Goal: Information Seeking & Learning: Learn about a topic

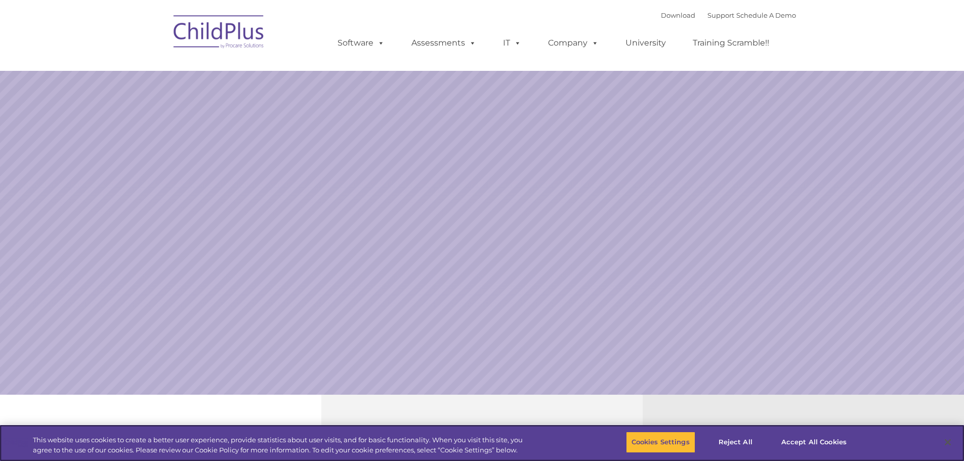
select select "MEDIUM"
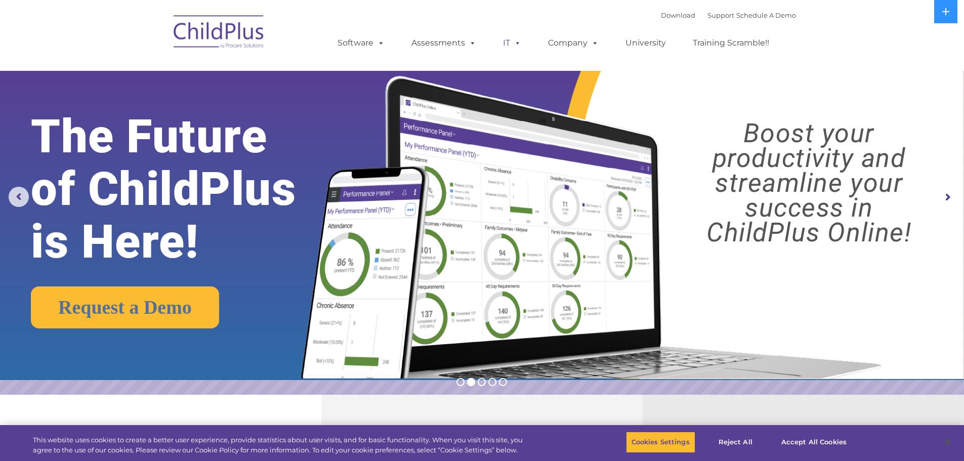
drag, startPoint x: 506, startPoint y: 41, endPoint x: 513, endPoint y: 43, distance: 6.8
click at [506, 41] on link "IT" at bounding box center [512, 43] width 38 height 20
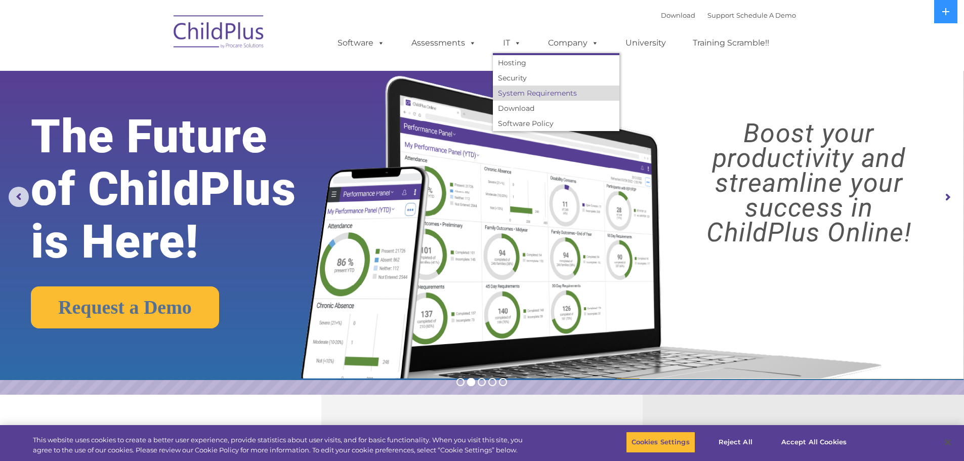
click at [549, 95] on link "System Requirements" at bounding box center [556, 93] width 126 height 15
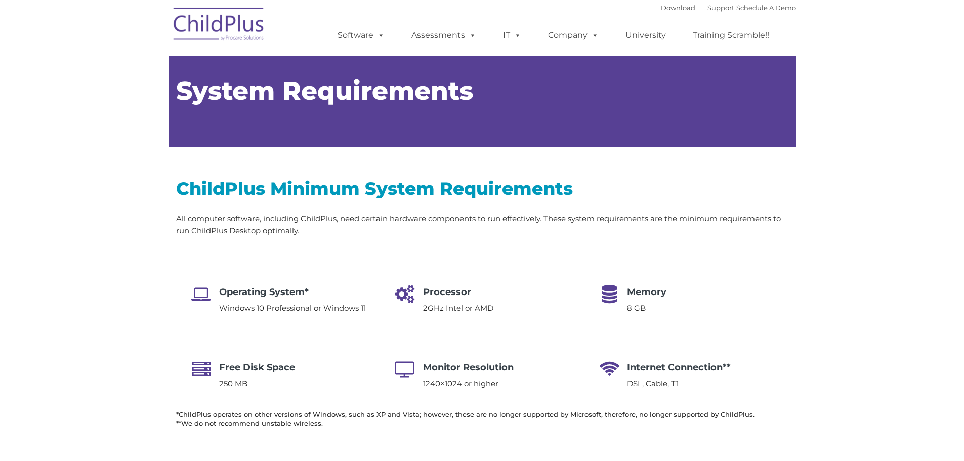
type input ""
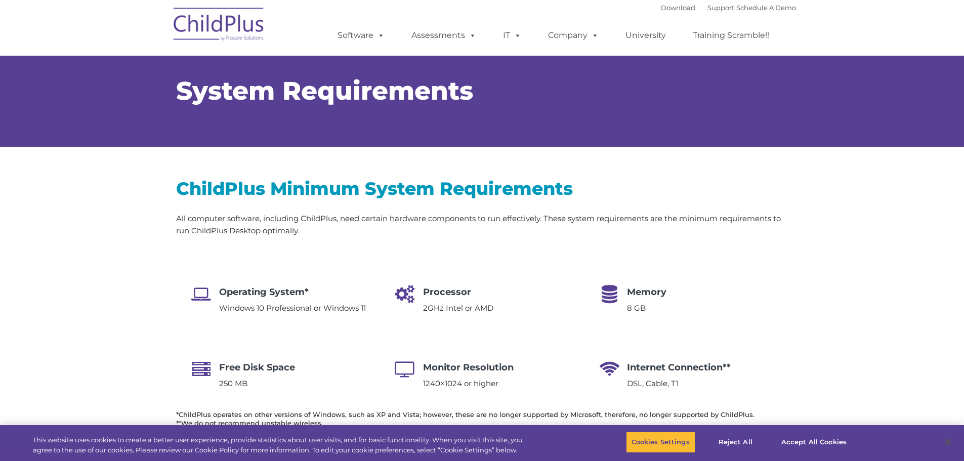
select select "MEDIUM"
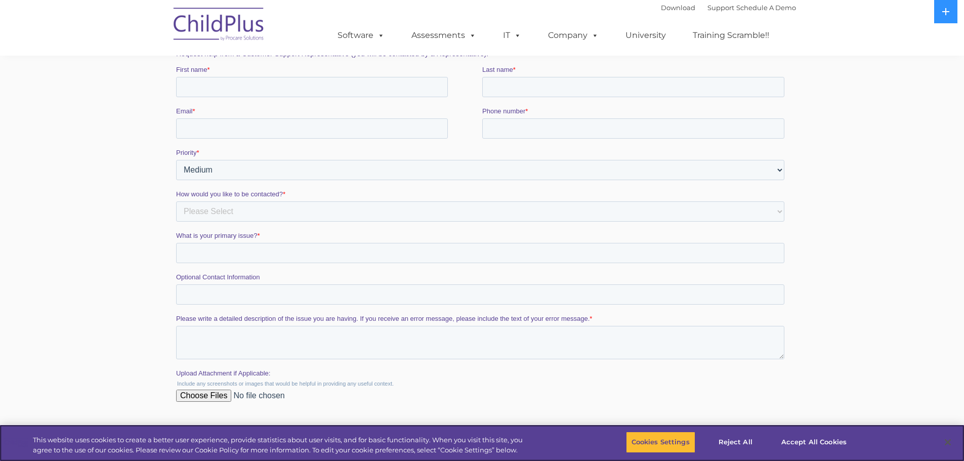
scroll to position [1557, 0]
